Goal: Task Accomplishment & Management: Use online tool/utility

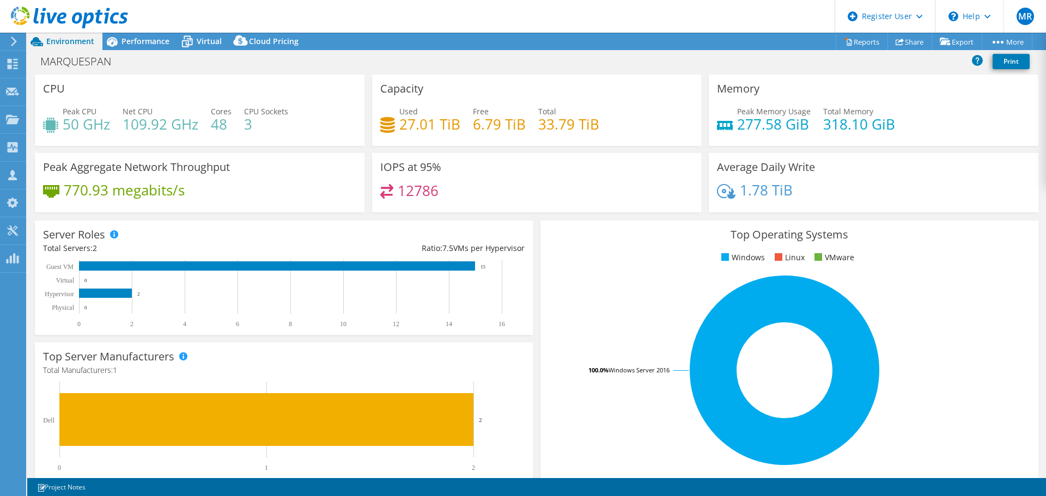
select select "USD"
click at [135, 34] on div "Performance" at bounding box center [139, 41] width 75 height 17
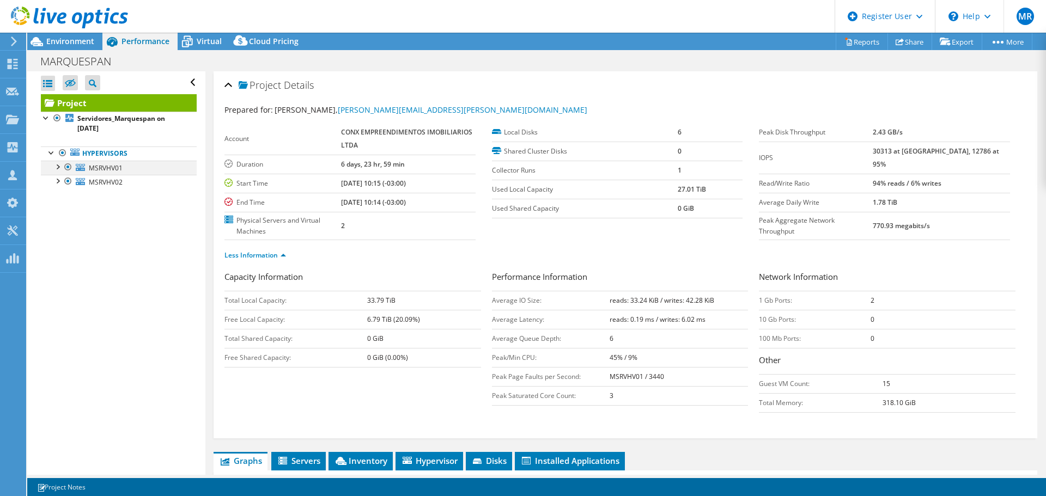
click at [58, 166] on div at bounding box center [57, 166] width 11 height 11
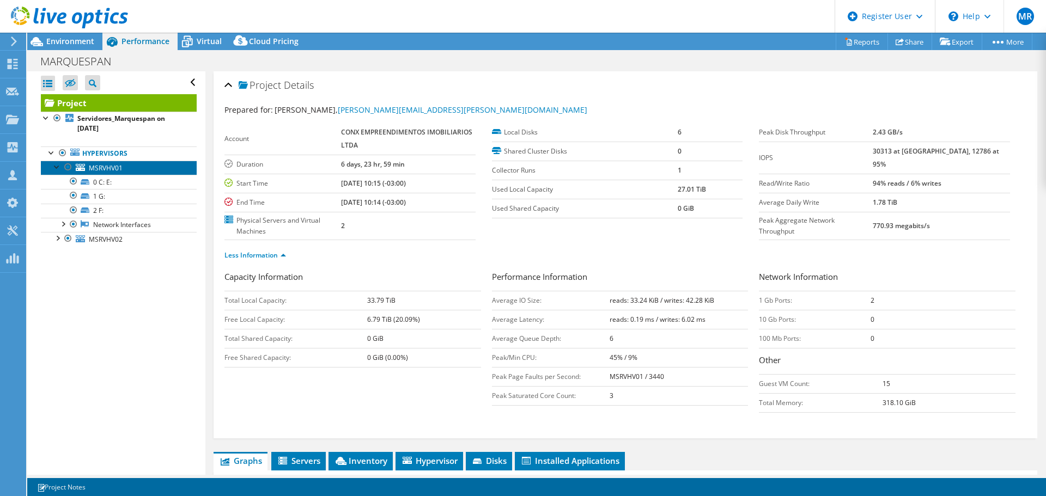
click at [111, 163] on span "MSRVHV01" at bounding box center [106, 167] width 34 height 9
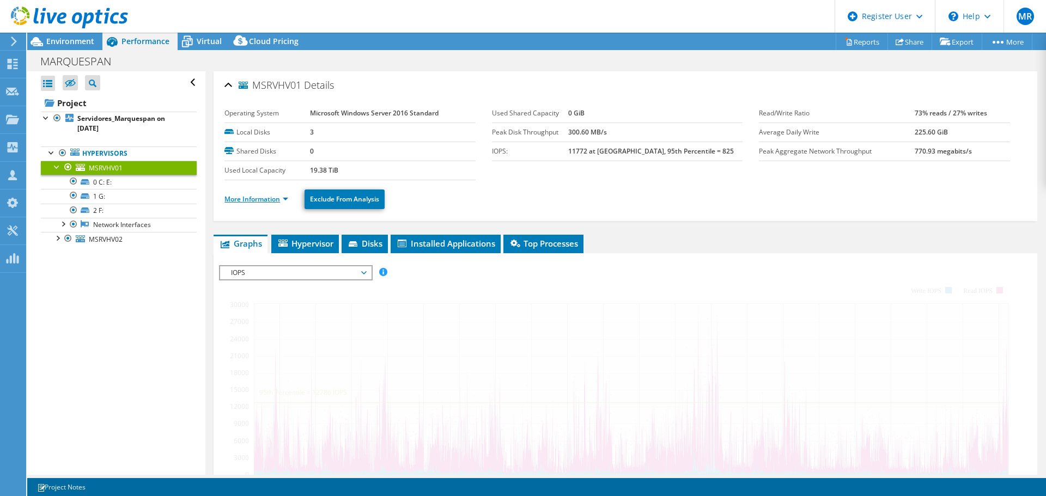
click at [263, 196] on link "More Information" at bounding box center [257, 199] width 64 height 9
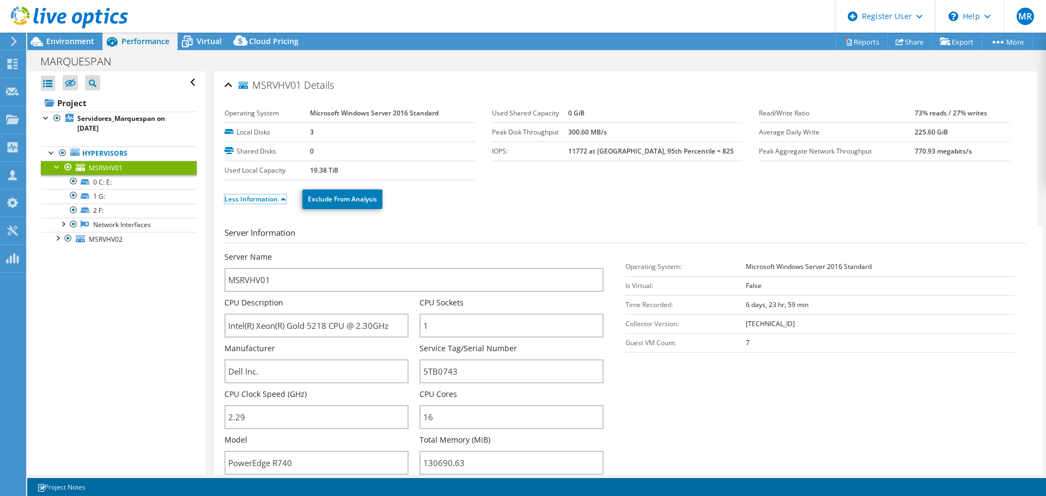
scroll to position [109, 0]
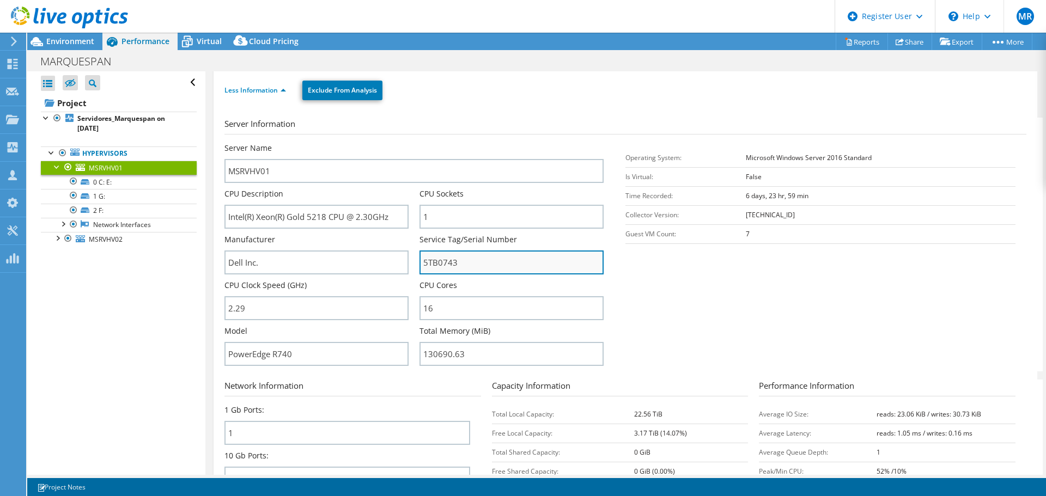
click at [430, 263] on input "5TB0743" at bounding box center [512, 263] width 184 height 24
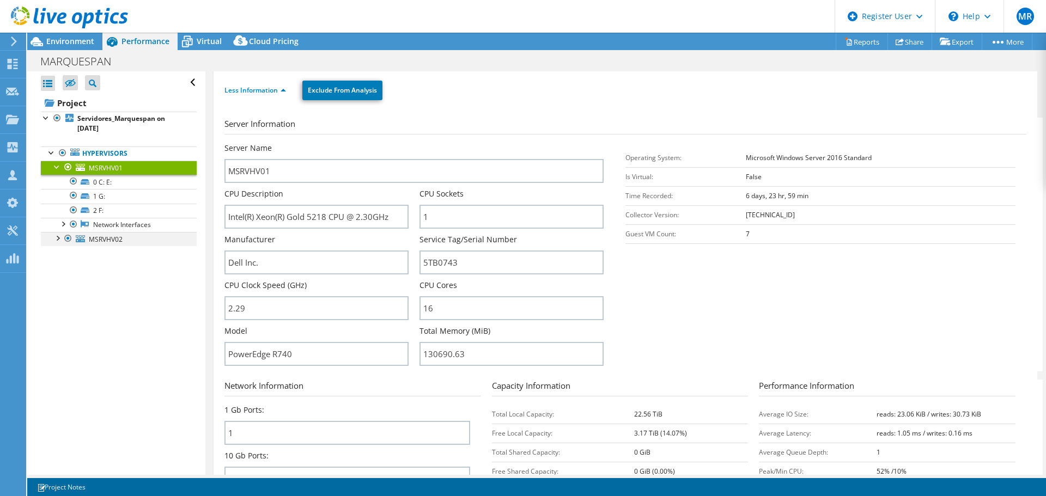
click at [55, 234] on div at bounding box center [57, 237] width 11 height 11
click at [104, 241] on span "MSRVHV02" at bounding box center [106, 239] width 34 height 9
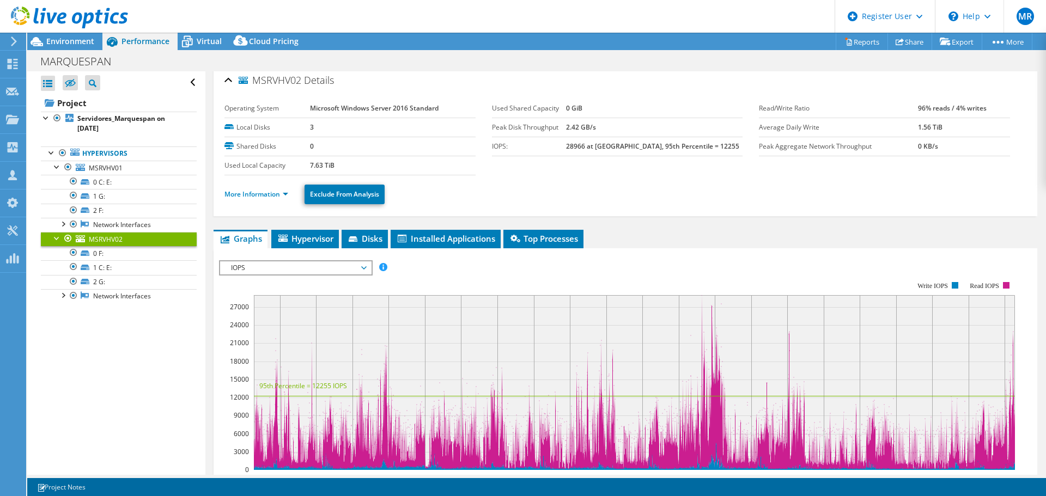
scroll to position [0, 0]
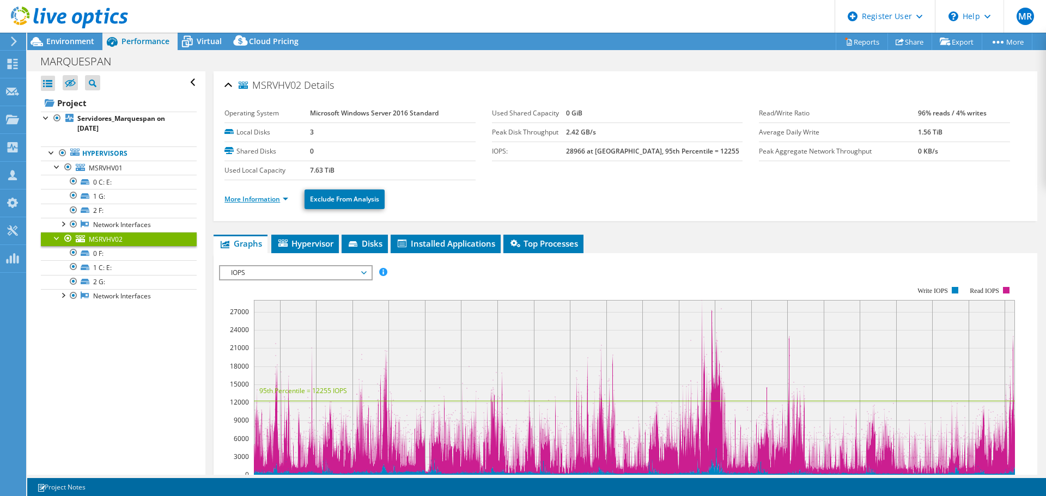
click at [262, 202] on link "More Information" at bounding box center [257, 199] width 64 height 9
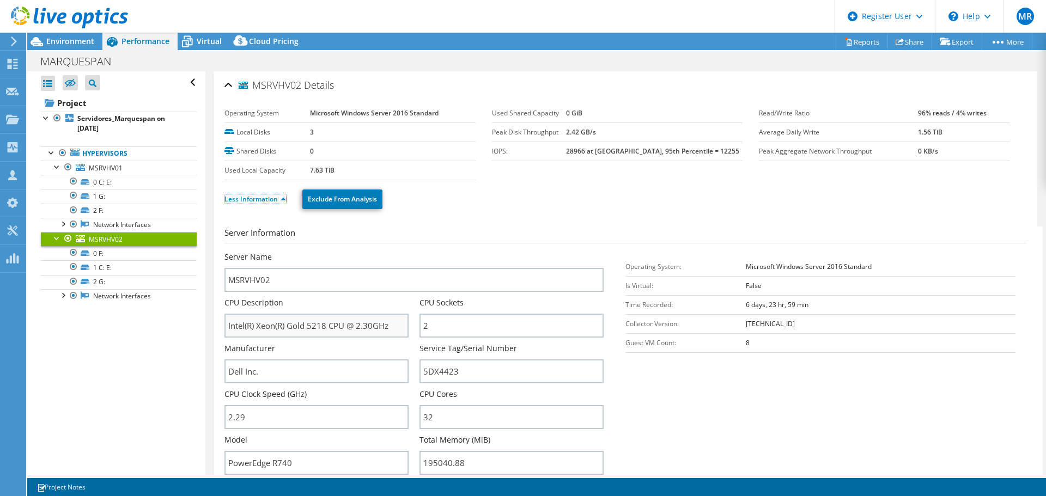
scroll to position [54, 0]
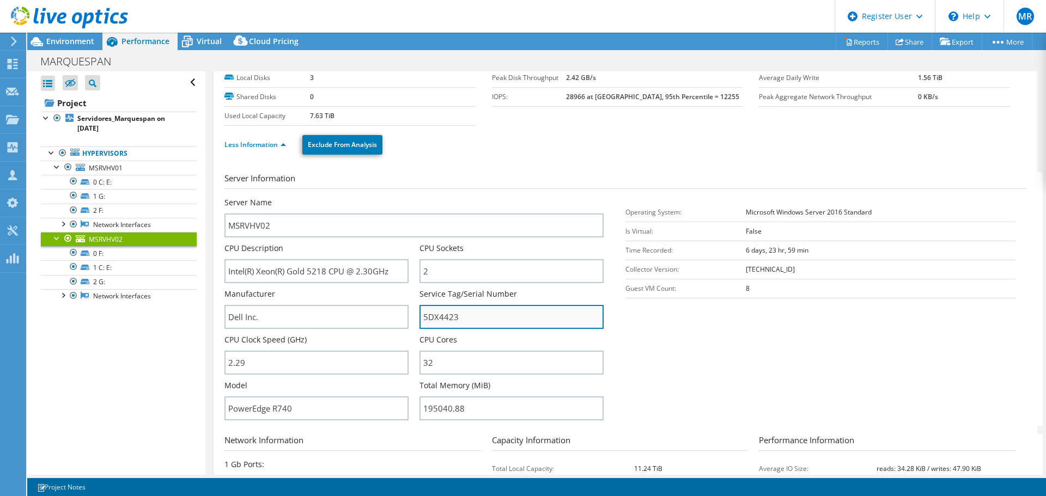
click at [443, 322] on input "5DX4423" at bounding box center [512, 317] width 184 height 24
